Goal: Task Accomplishment & Management: Manage account settings

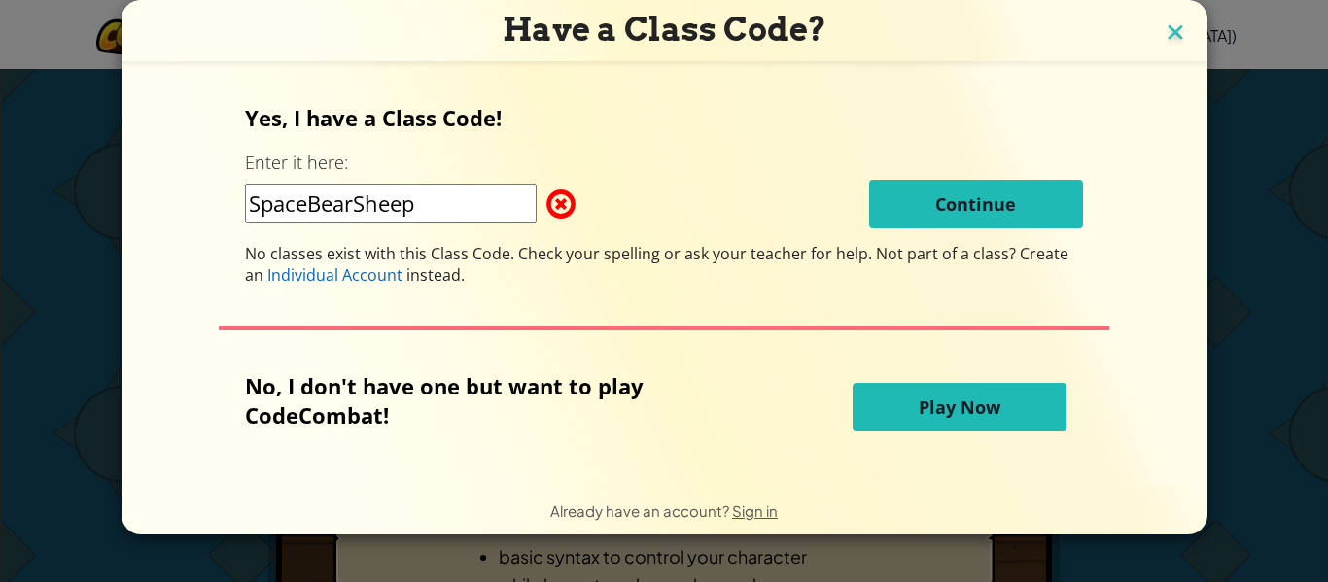
click at [1162, 35] on img at bounding box center [1174, 33] width 25 height 29
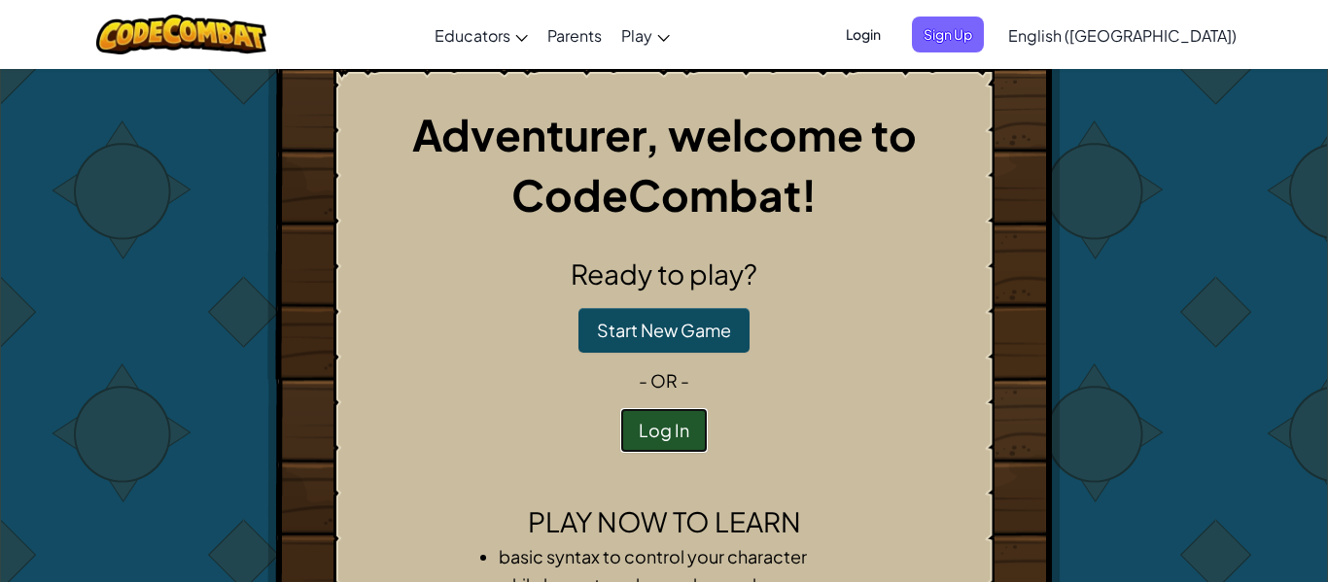
click at [674, 435] on button "Log In" at bounding box center [663, 430] width 87 height 45
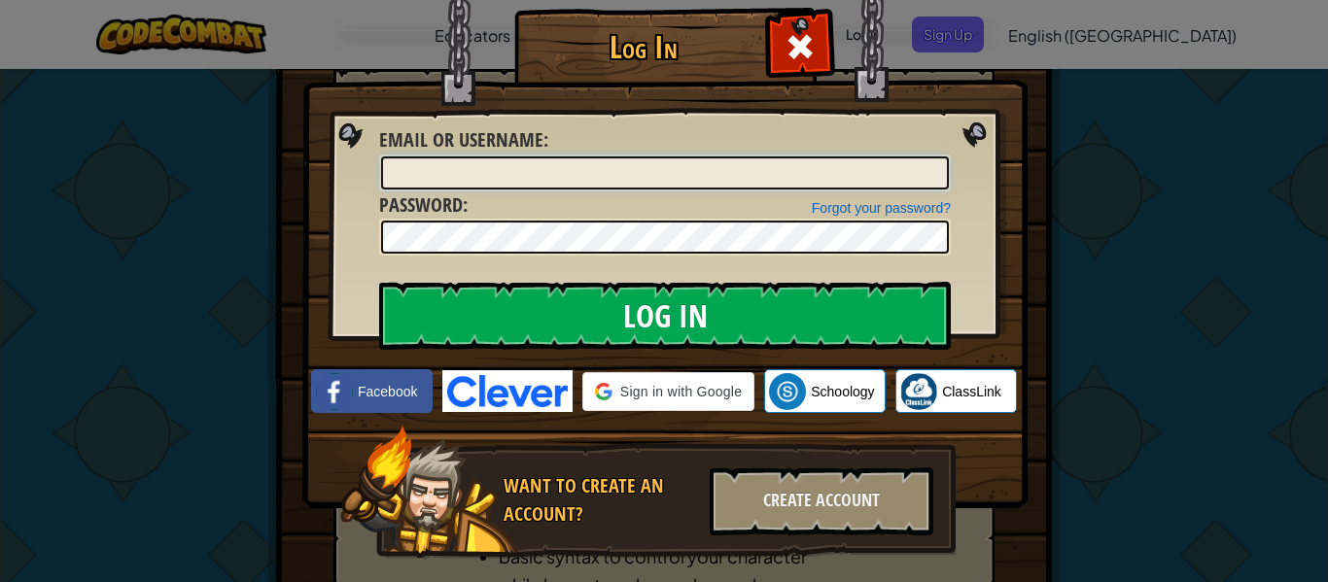
type input "[PERSON_NAME]"
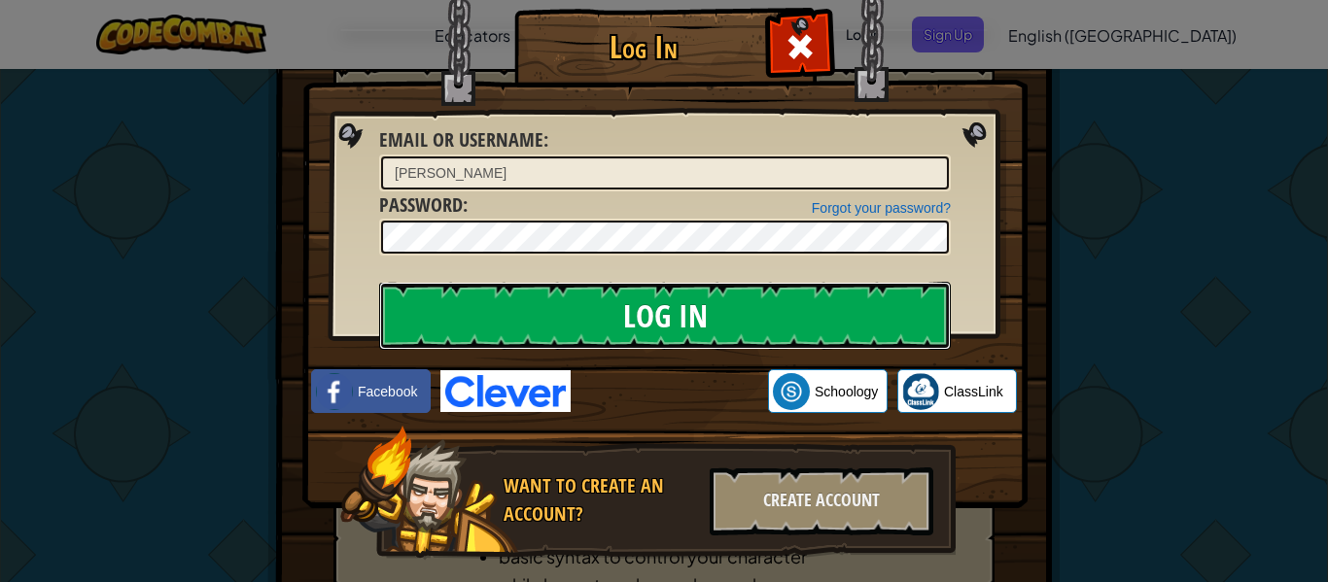
click at [641, 315] on input "Log In" at bounding box center [664, 316] width 571 height 68
click at [777, 324] on input "Log In" at bounding box center [664, 316] width 571 height 68
